Goal: Task Accomplishment & Management: Complete application form

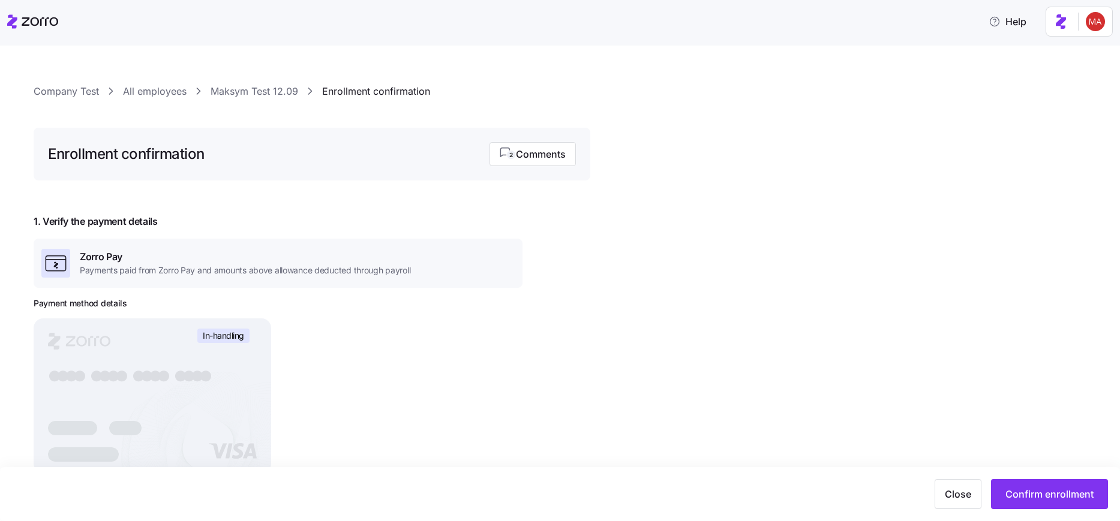
click at [239, 98] on link "Maksym Test 12.09" at bounding box center [255, 91] width 88 height 15
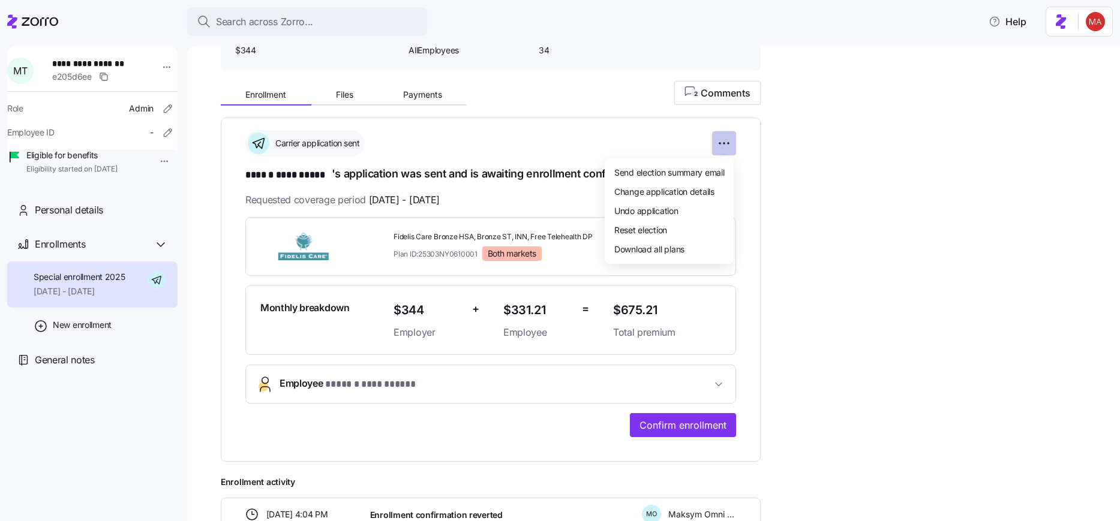
scroll to position [144, 0]
click at [732, 148] on html "**********" at bounding box center [560, 257] width 1120 height 514
click at [672, 216] on span "Undo application" at bounding box center [647, 211] width 64 height 12
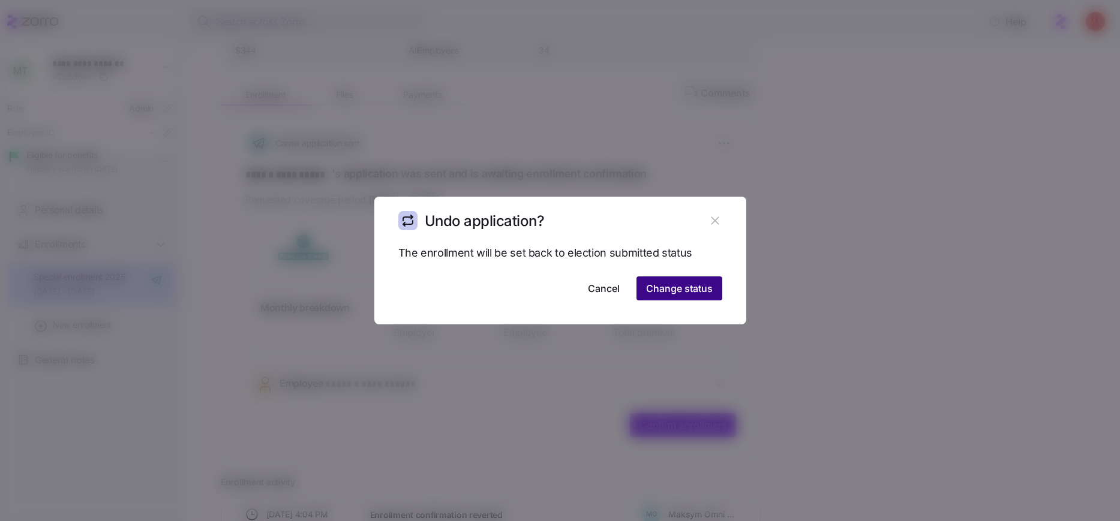
click at [702, 286] on span "Change status" at bounding box center [679, 288] width 67 height 14
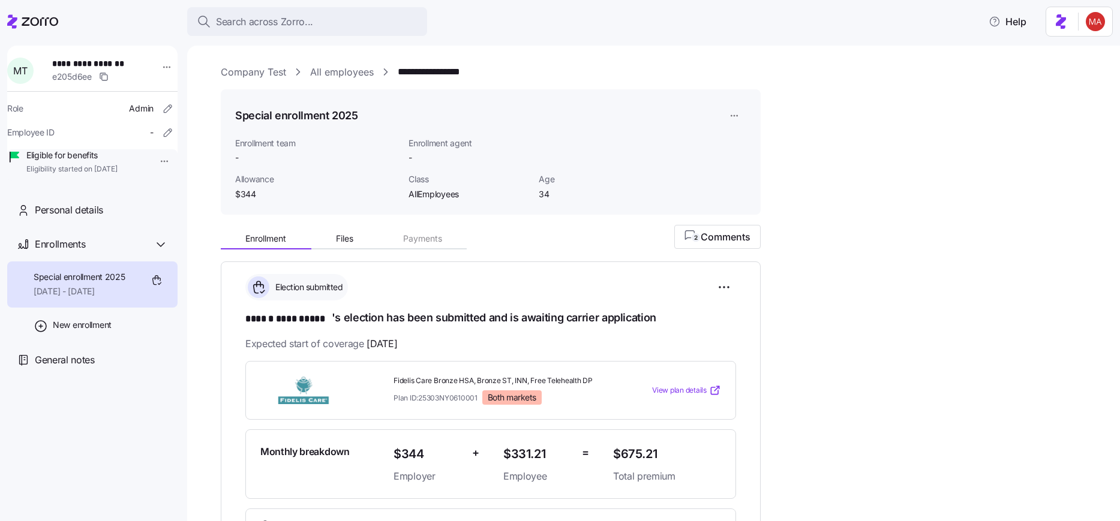
scroll to position [360, 0]
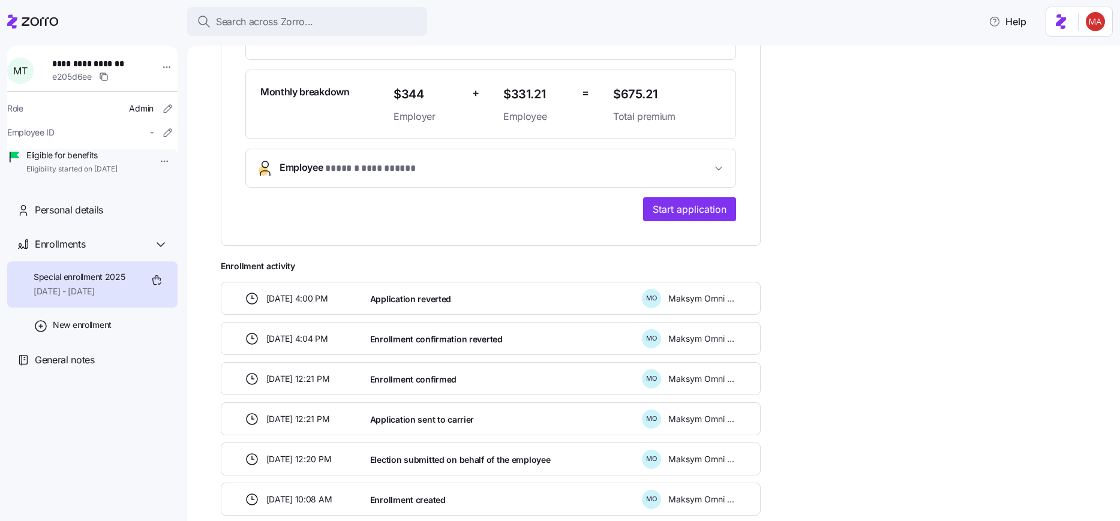
click at [669, 202] on span "Start application" at bounding box center [690, 209] width 74 height 14
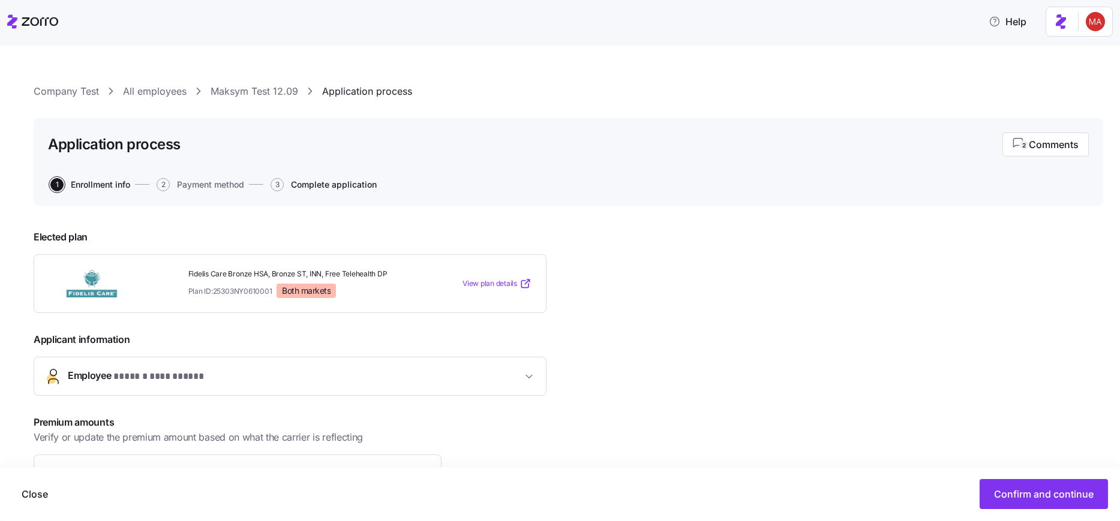
click at [331, 184] on span "Complete application" at bounding box center [334, 185] width 86 height 8
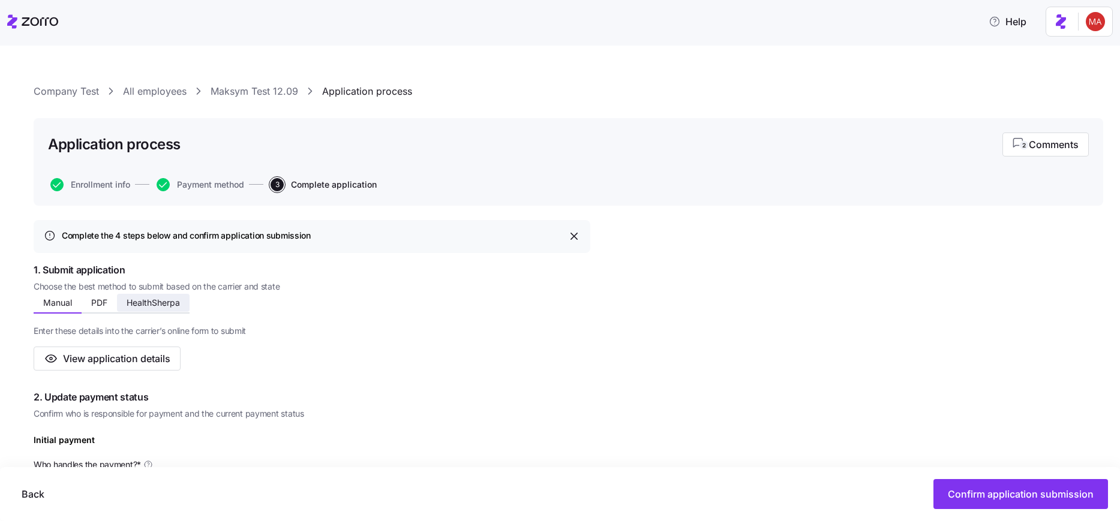
drag, startPoint x: 154, startPoint y: 308, endPoint x: 391, endPoint y: 366, distance: 243.4
click at [155, 308] on button "HealthSherpa" at bounding box center [153, 303] width 73 height 18
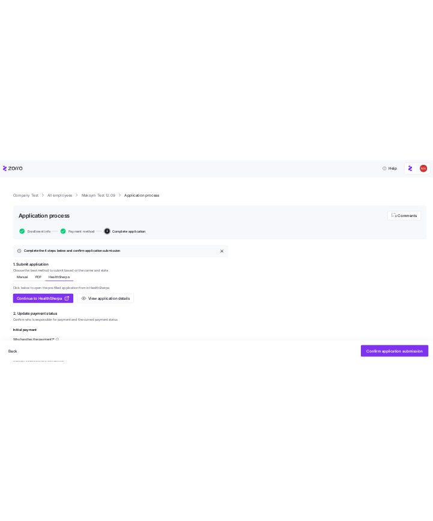
scroll to position [216, 0]
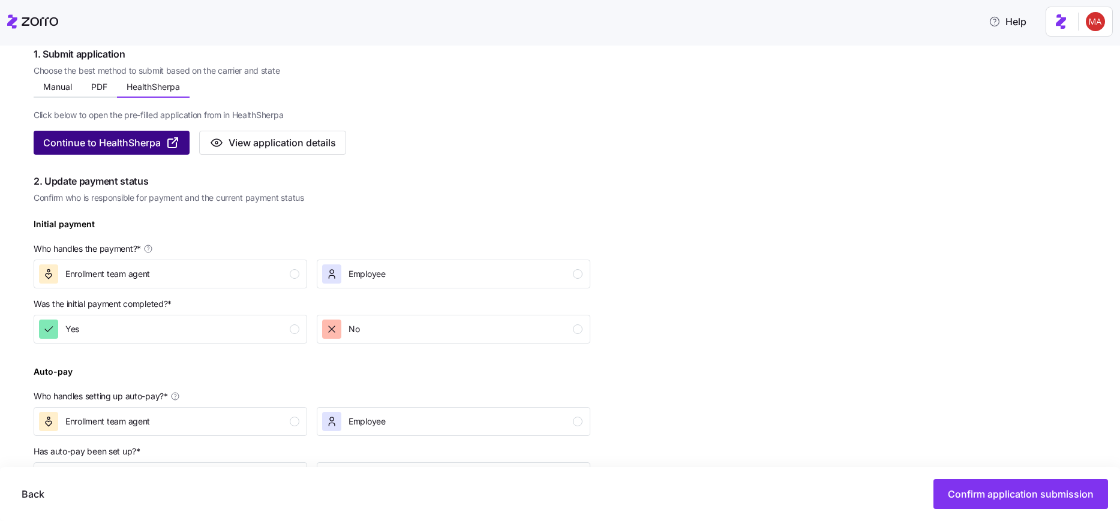
click at [127, 138] on span "Continue to HealthSherpa" at bounding box center [102, 143] width 118 height 14
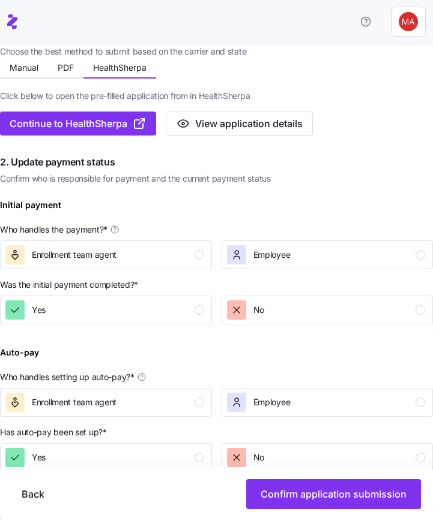
scroll to position [197, 0]
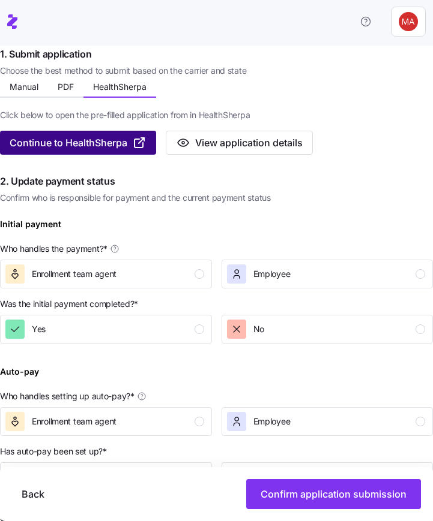
click at [109, 149] on span "Continue to HealthSherpa" at bounding box center [69, 143] width 118 height 14
